Goal: Task Accomplishment & Management: Use online tool/utility

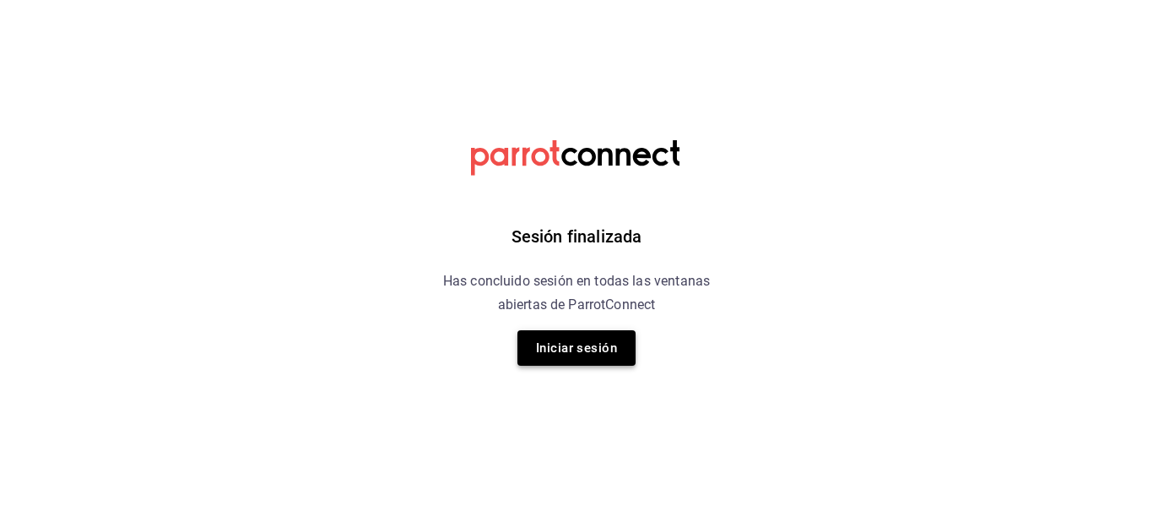
click at [583, 350] on button "Iniciar sesión" at bounding box center [577, 347] width 118 height 35
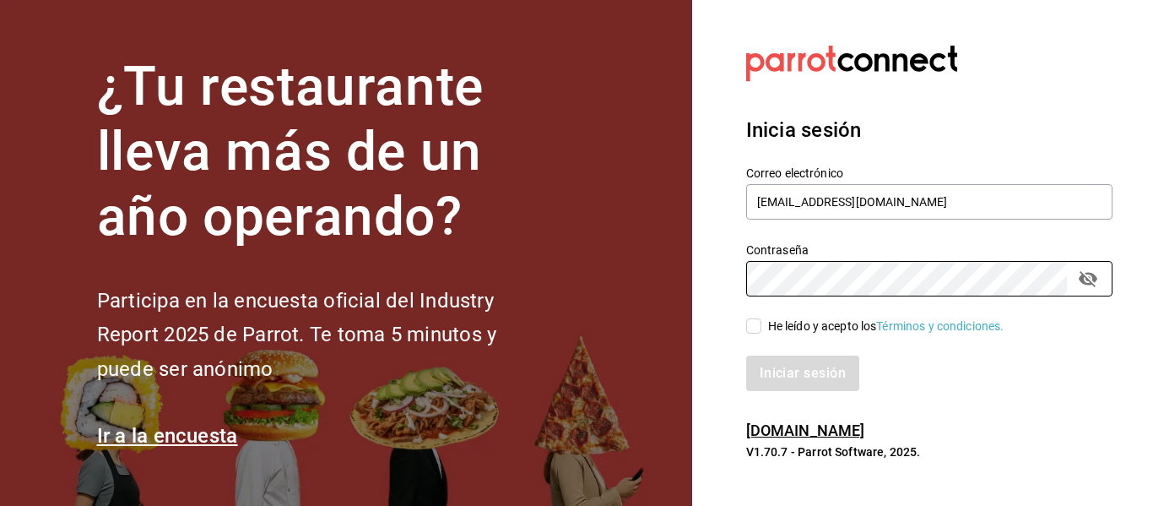
click at [755, 329] on input "He leído y acepto los Términos y condiciones." at bounding box center [753, 325] width 15 height 15
checkbox input "true"
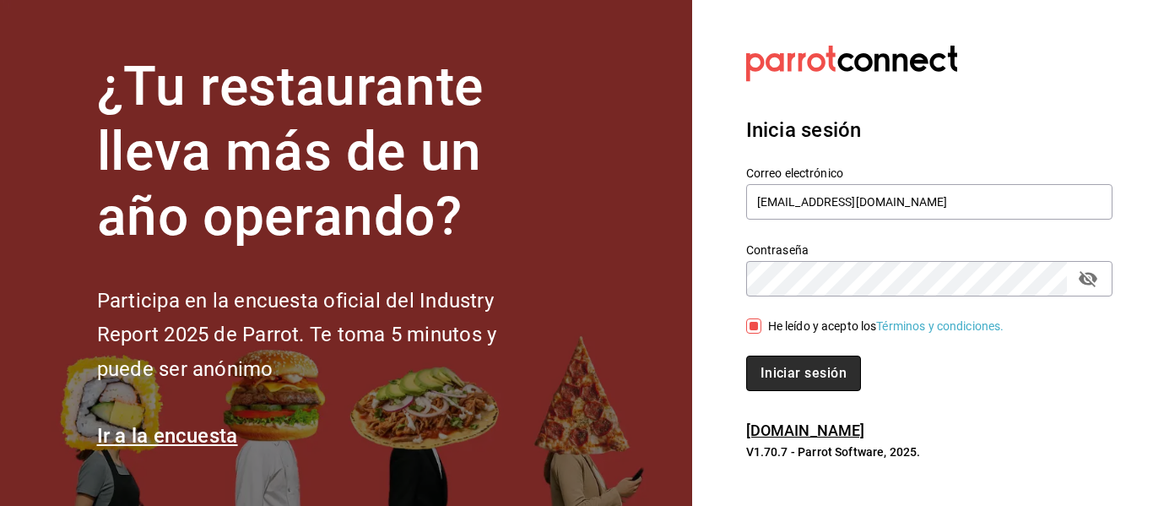
click at [785, 372] on button "Iniciar sesión" at bounding box center [803, 372] width 115 height 35
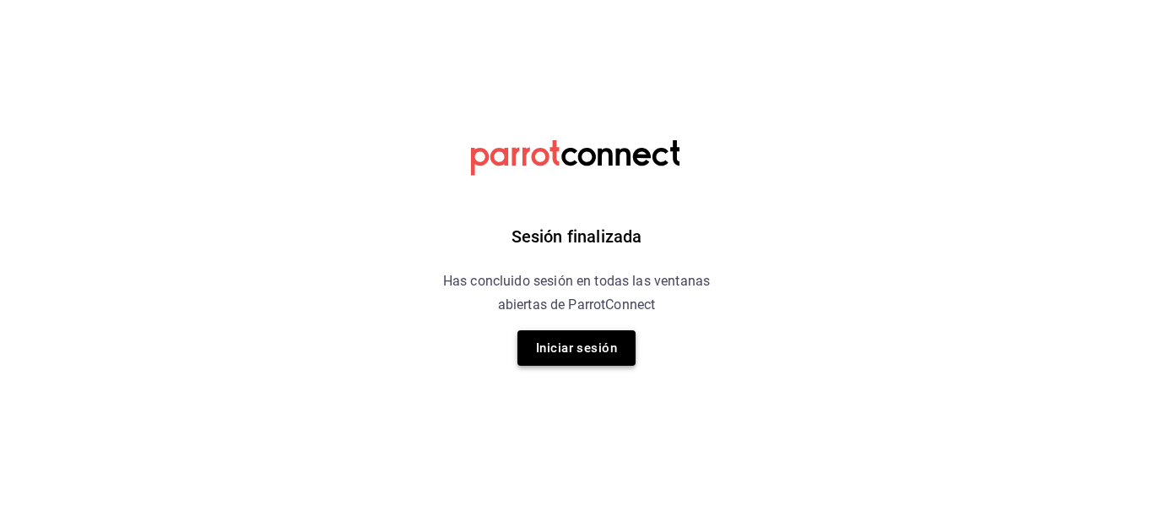
click at [577, 345] on button "Iniciar sesión" at bounding box center [577, 347] width 118 height 35
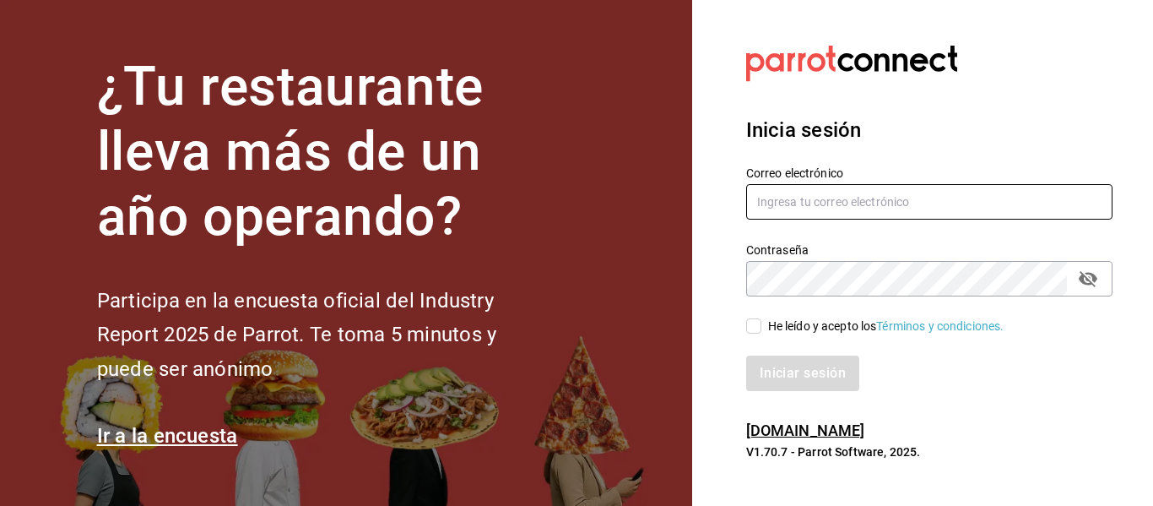
type input "[EMAIL_ADDRESS][DOMAIN_NAME]"
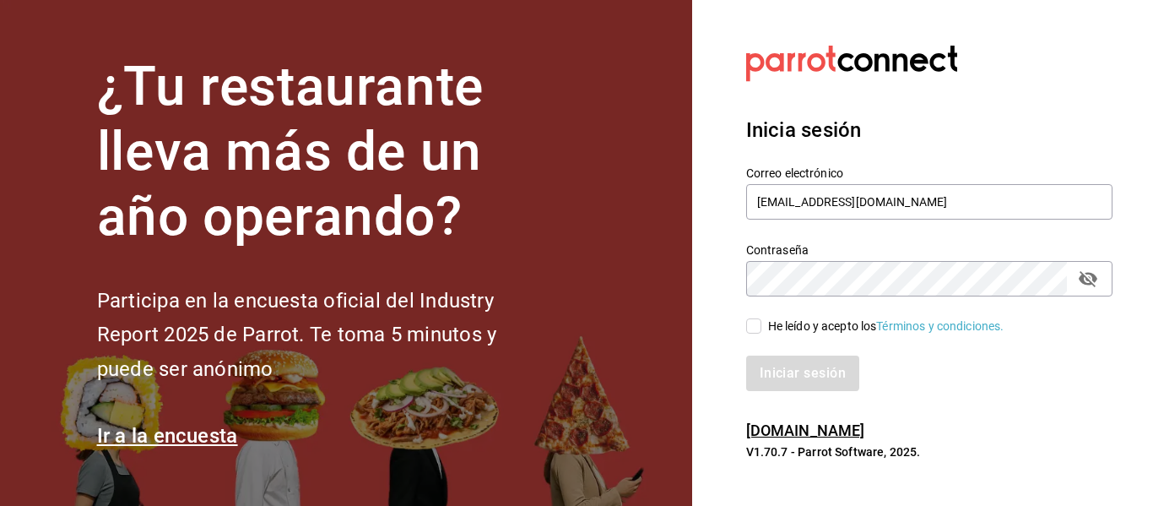
click at [1090, 372] on div "Iniciar sesión" at bounding box center [929, 372] width 366 height 35
click at [759, 323] on input "He leído y acepto los Términos y condiciones." at bounding box center [753, 325] width 15 height 15
checkbox input "true"
click at [781, 371] on button "Iniciar sesión" at bounding box center [803, 372] width 115 height 35
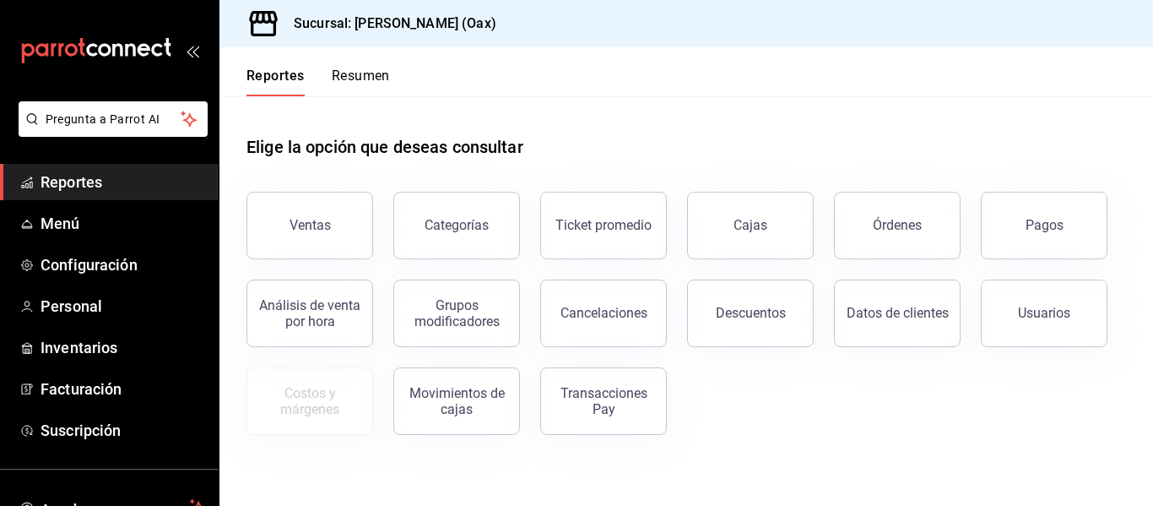
click at [717, 89] on header "Reportes Resumen" at bounding box center [687, 71] width 934 height 49
click at [812, 415] on div "Ventas Categorías Ticket promedio Cajas Órdenes Pagos Análisis de venta por hor…" at bounding box center [676, 302] width 900 height 263
click at [55, 224] on span "Menú" at bounding box center [123, 223] width 165 height 23
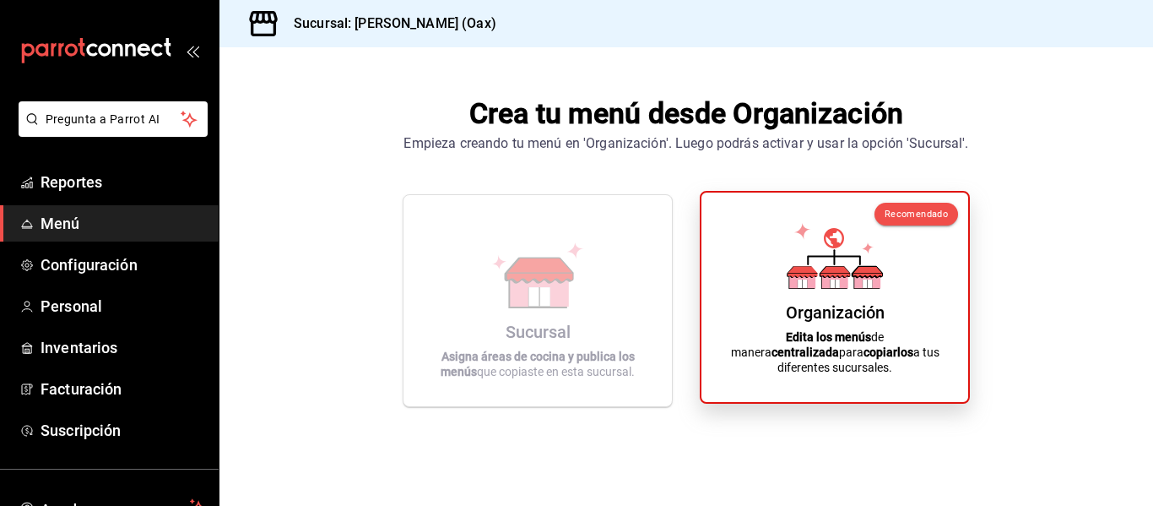
click at [812, 288] on icon at bounding box center [803, 280] width 26 height 16
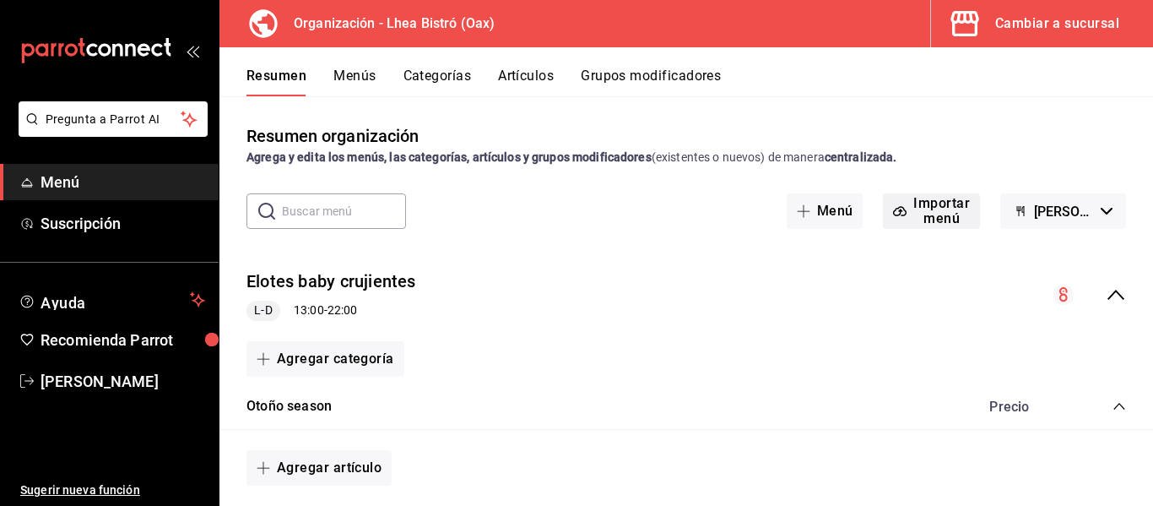
click at [949, 197] on button "Importar menú" at bounding box center [931, 210] width 97 height 35
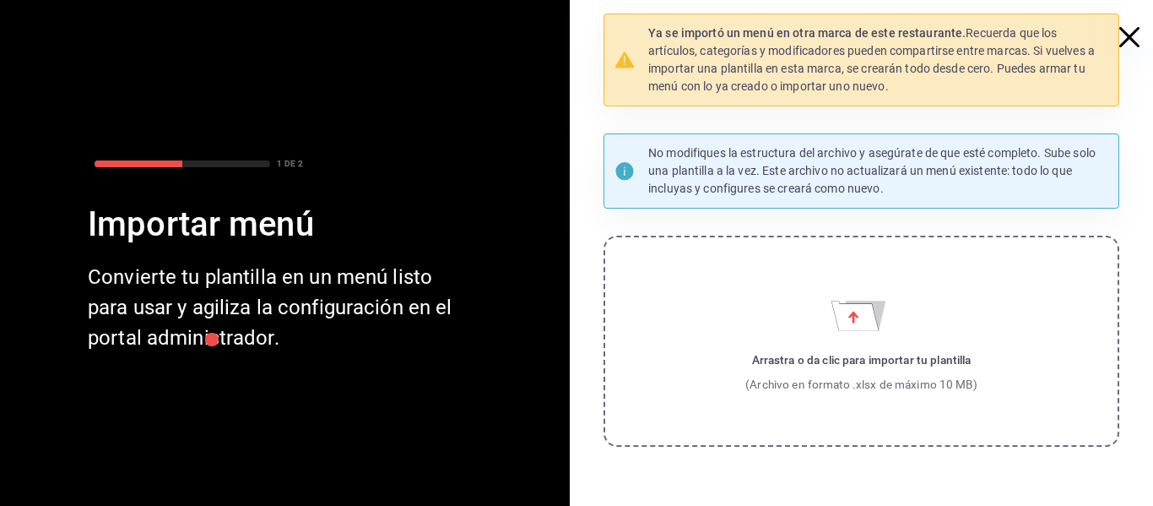
scroll to position [129, 0]
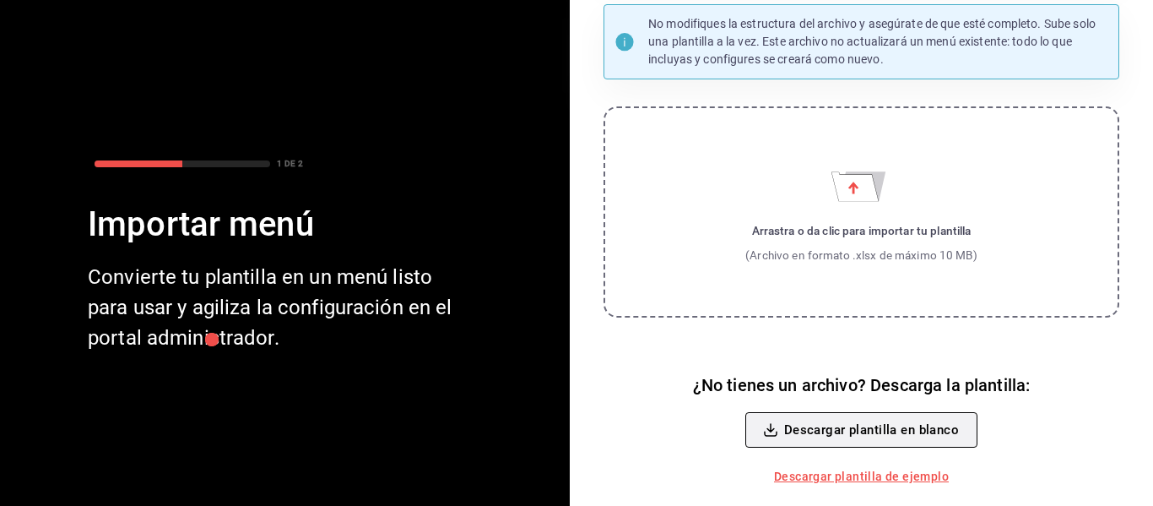
click at [877, 431] on button "Descargar plantilla en blanco" at bounding box center [862, 429] width 232 height 35
